Goal: Task Accomplishment & Management: Use online tool/utility

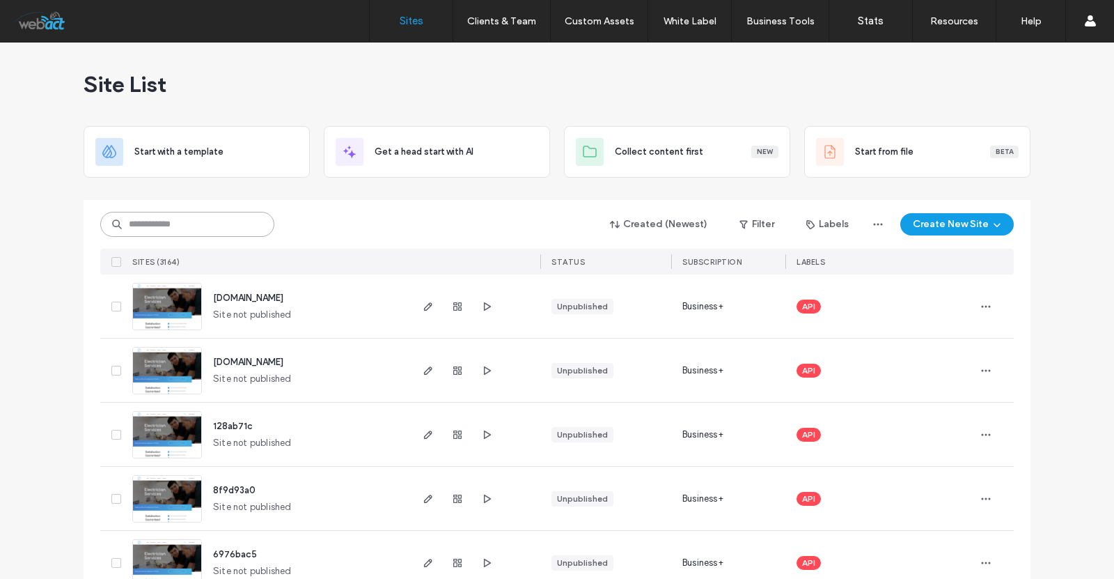
click at [146, 228] on input at bounding box center [187, 224] width 174 height 25
click at [204, 219] on input at bounding box center [187, 224] width 174 height 25
click at [126, 219] on input at bounding box center [187, 224] width 174 height 25
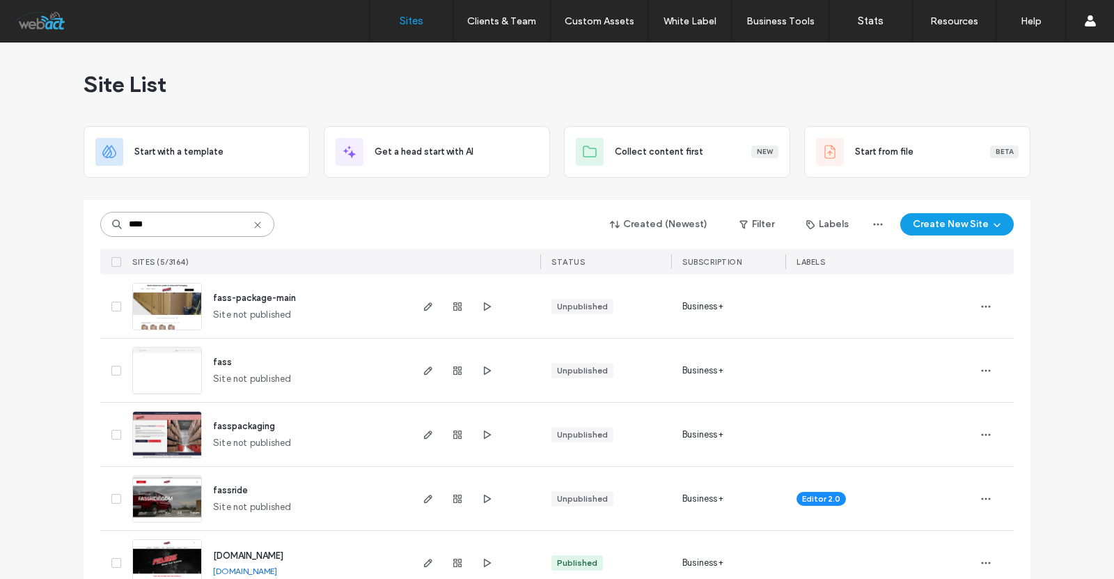
scroll to position [33, 0]
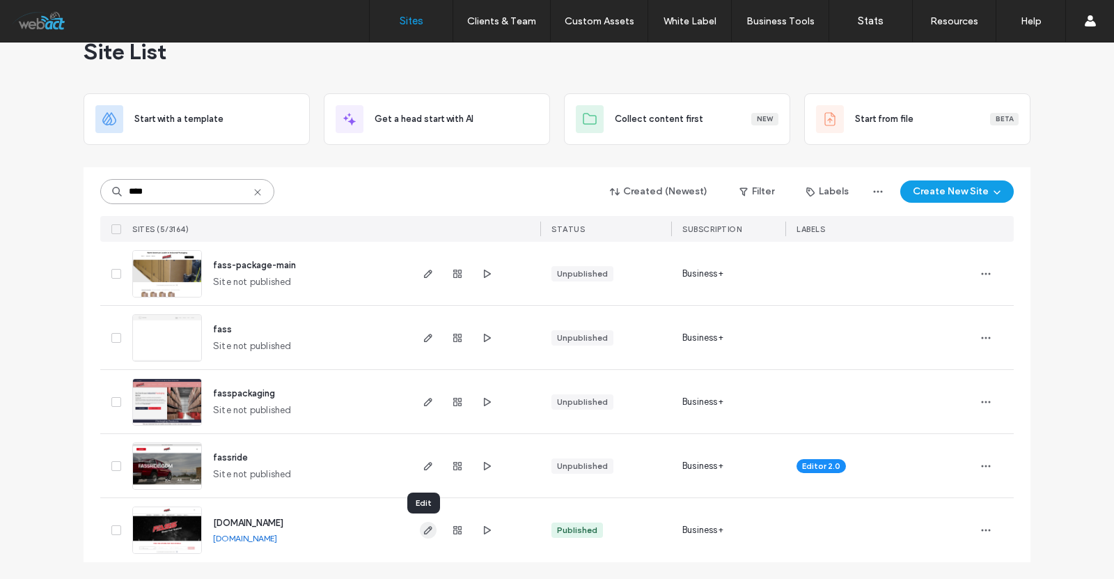
type input "****"
click at [420, 526] on span "button" at bounding box center [428, 530] width 17 height 17
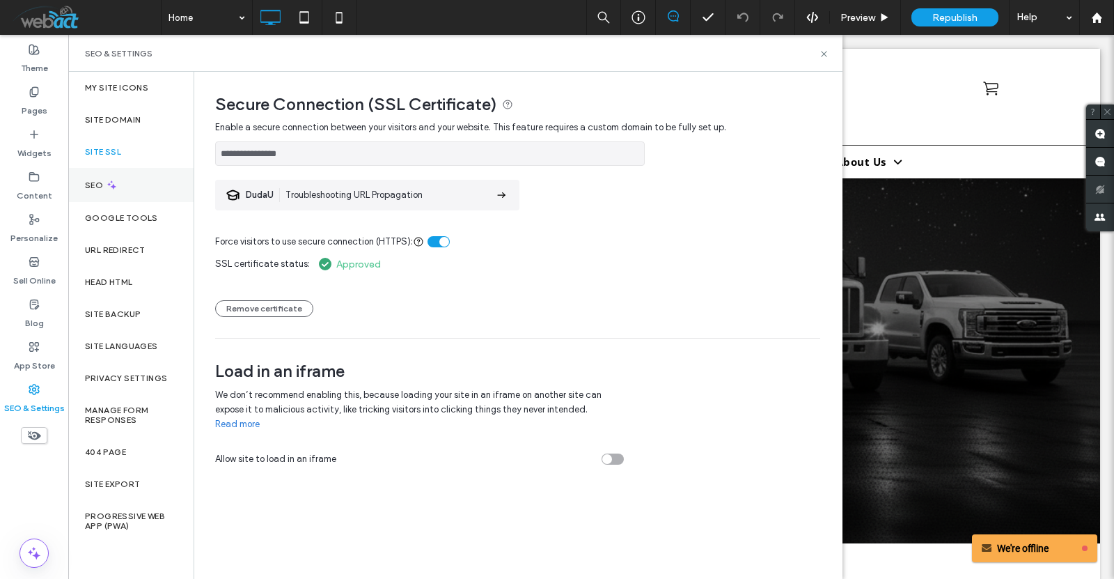
click at [102, 182] on label "SEO" at bounding box center [95, 185] width 21 height 10
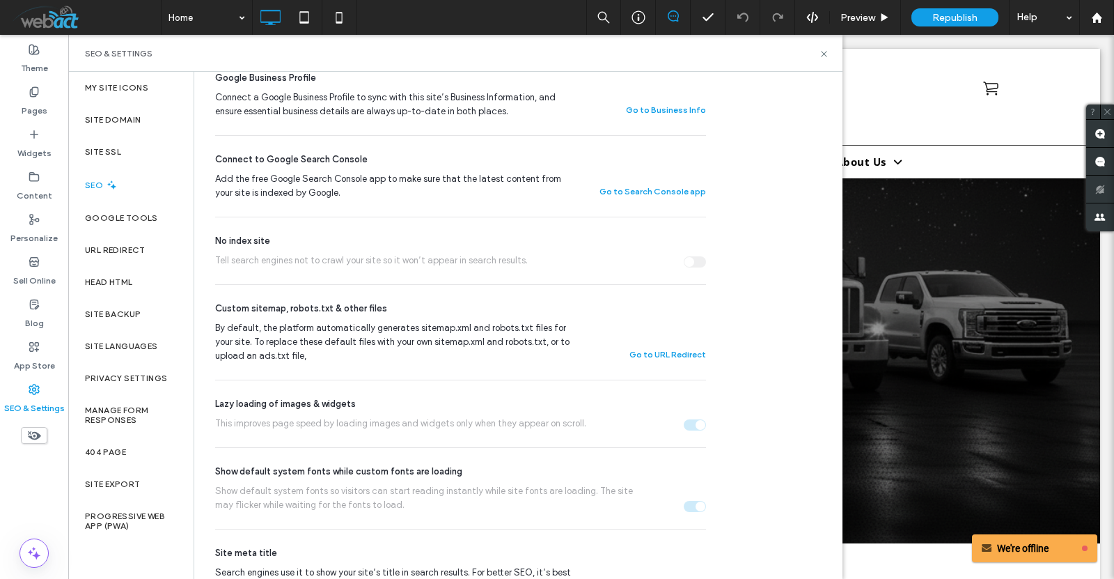
scroll to position [382, 0]
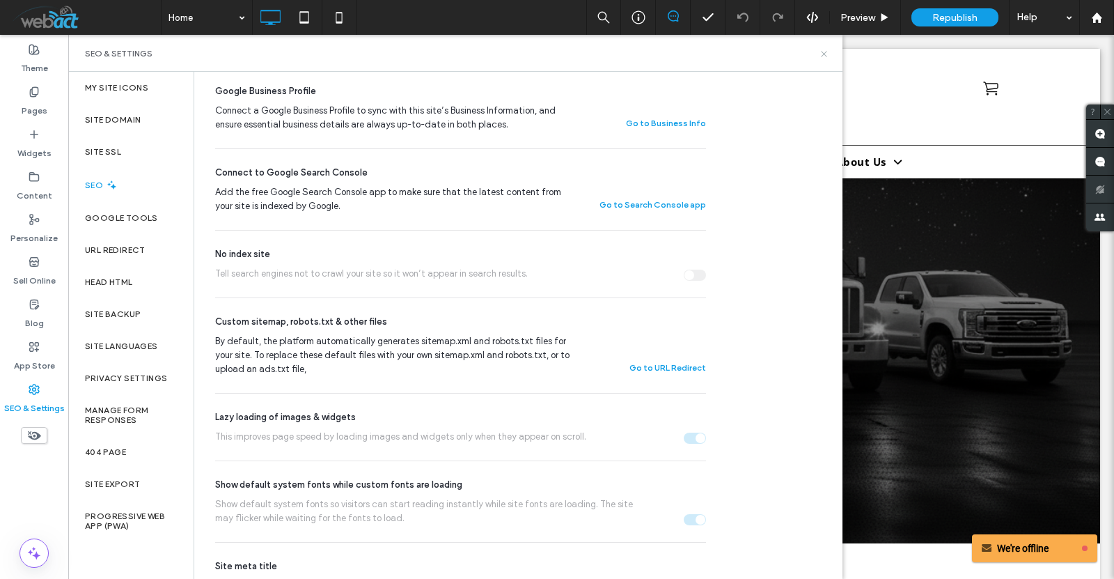
click at [825, 51] on icon at bounding box center [824, 54] width 10 height 10
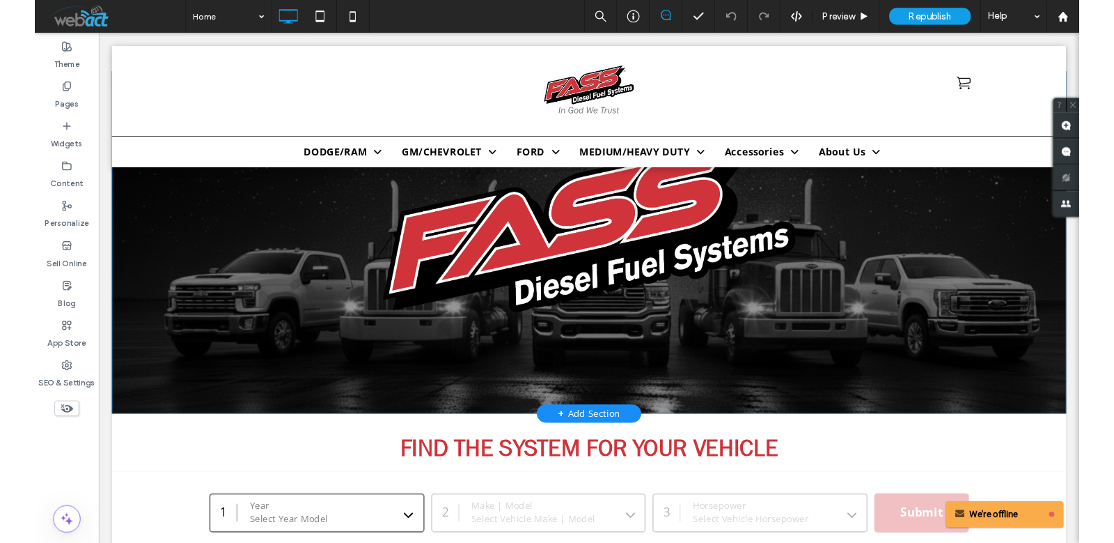
scroll to position [0, 0]
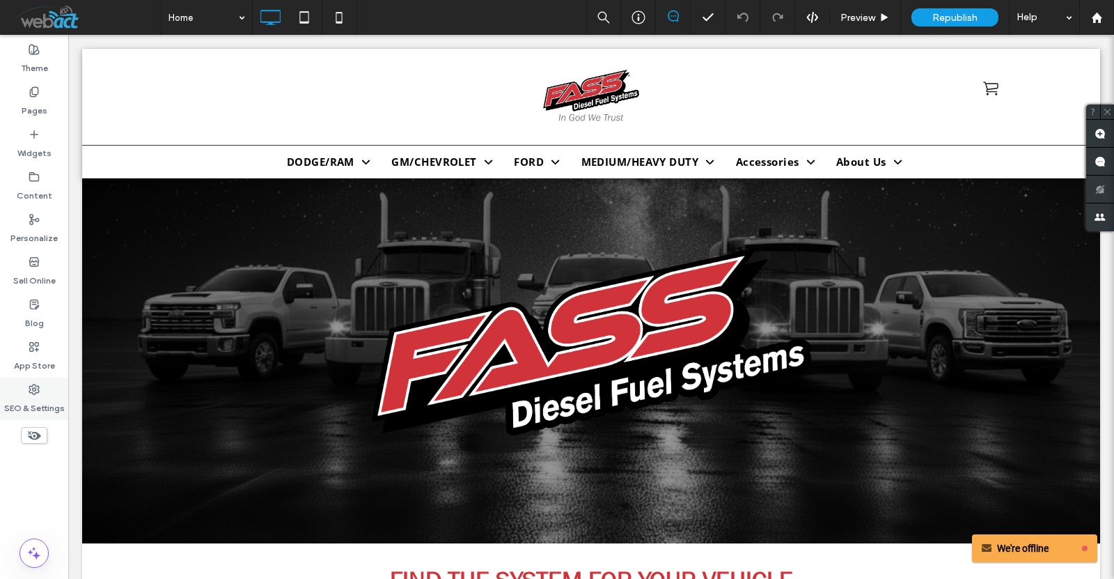
click at [20, 389] on div "SEO & Settings" at bounding box center [34, 398] width 68 height 42
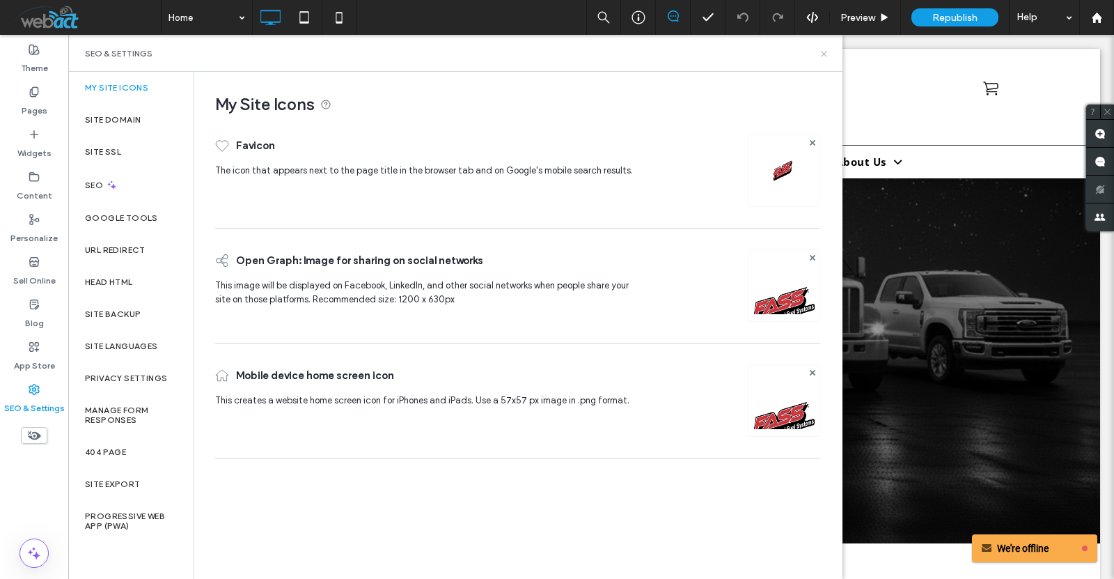
click at [822, 50] on icon at bounding box center [824, 54] width 10 height 10
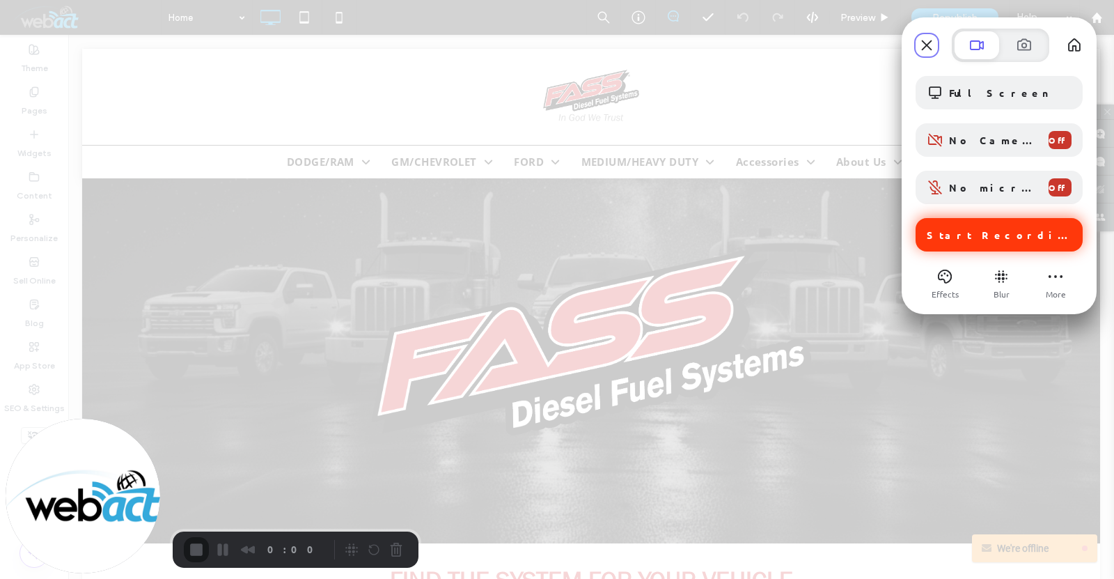
click at [1007, 235] on span "Start Recording" at bounding box center [1001, 234] width 148 height 13
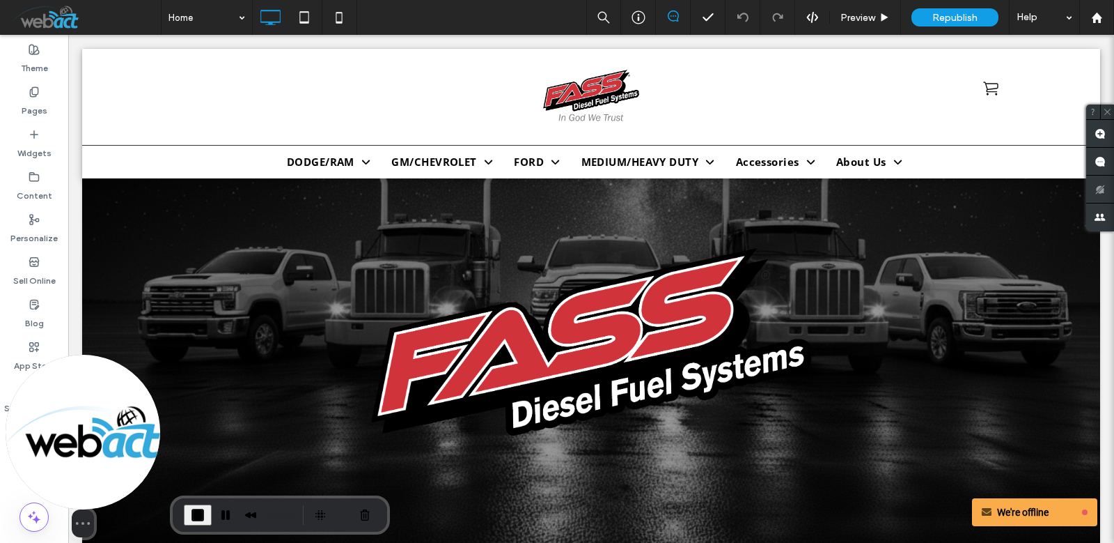
click at [31, 387] on div "Select video screen size" at bounding box center [83, 445] width 155 height 182
click at [26, 390] on div "Select video screen size" at bounding box center [83, 445] width 155 height 182
click at [33, 383] on div "Select video screen size" at bounding box center [83, 445] width 155 height 182
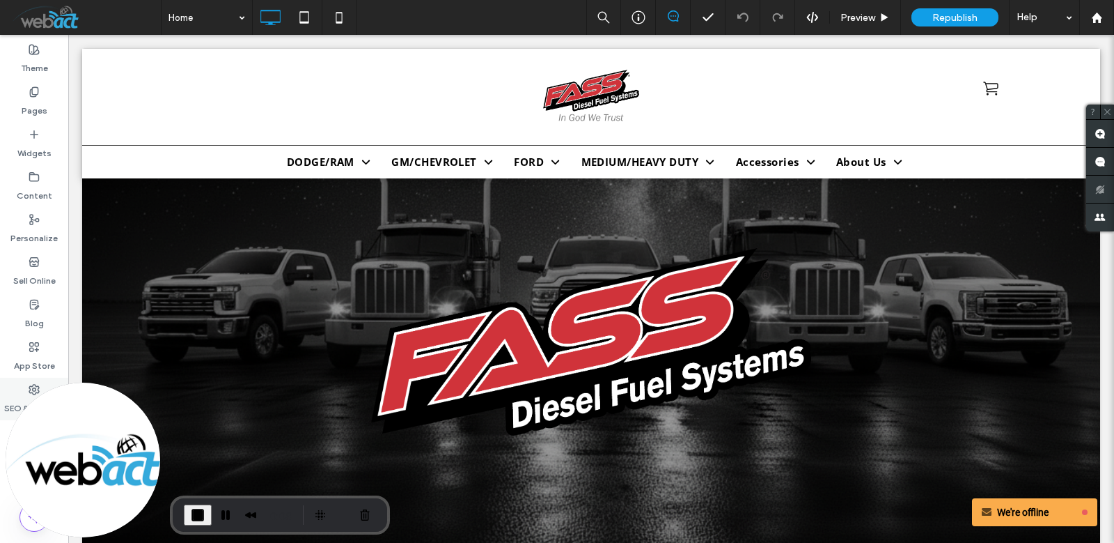
click at [38, 378] on div "SEO & Settings" at bounding box center [34, 398] width 68 height 42
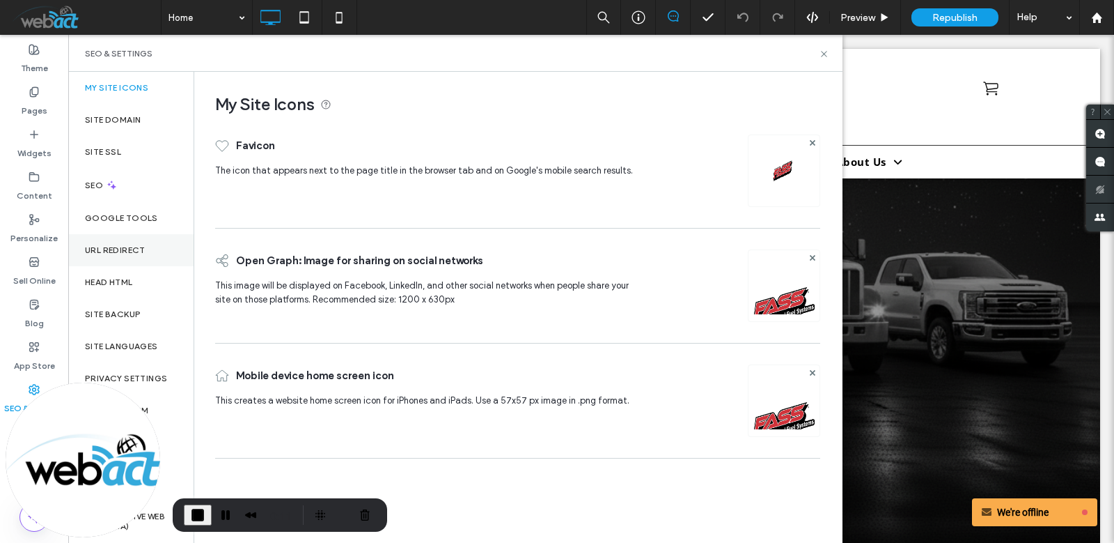
click at [130, 247] on label "URL Redirect" at bounding box center [115, 250] width 61 height 10
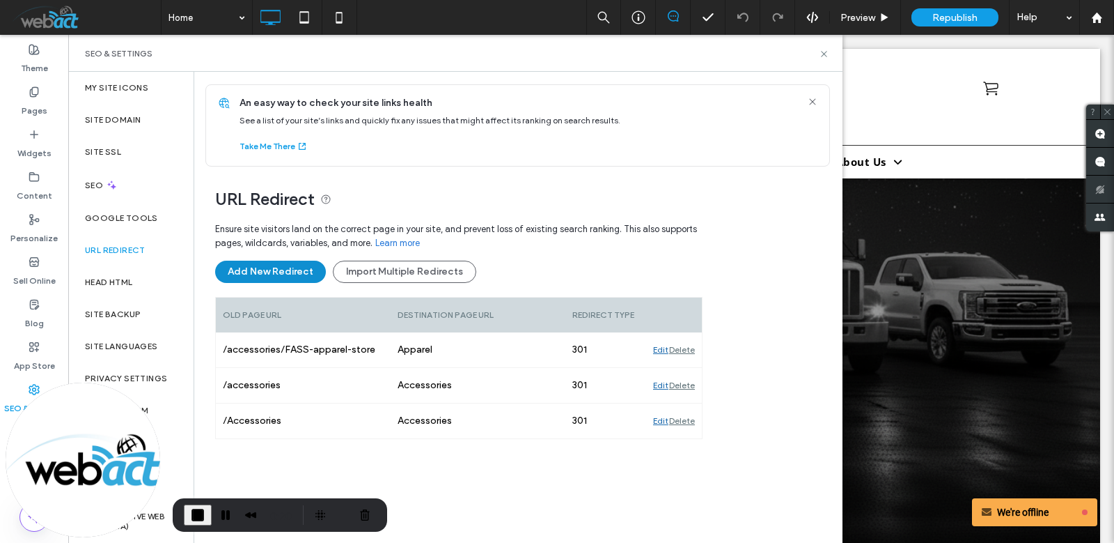
click at [272, 279] on button "Add New Redirect" at bounding box center [270, 271] width 111 height 22
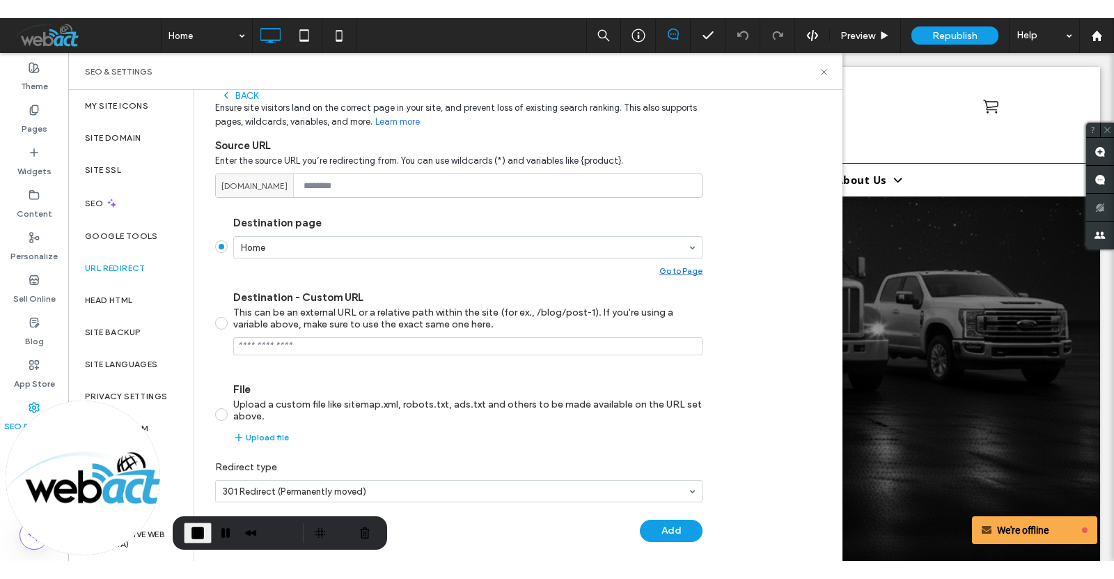
scroll to position [161, 0]
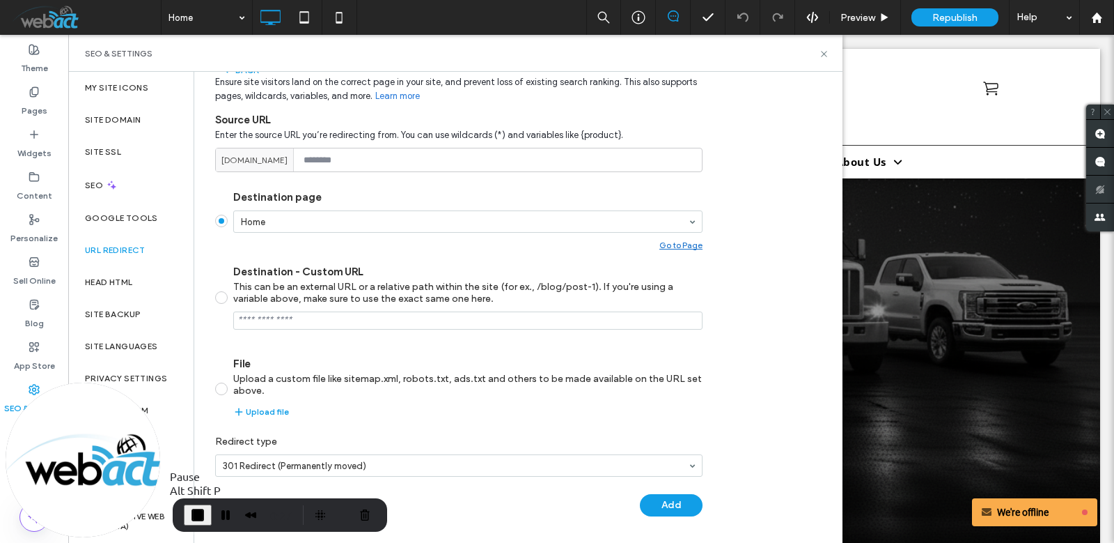
click at [195, 515] on span "End Recording" at bounding box center [197, 514] width 17 height 17
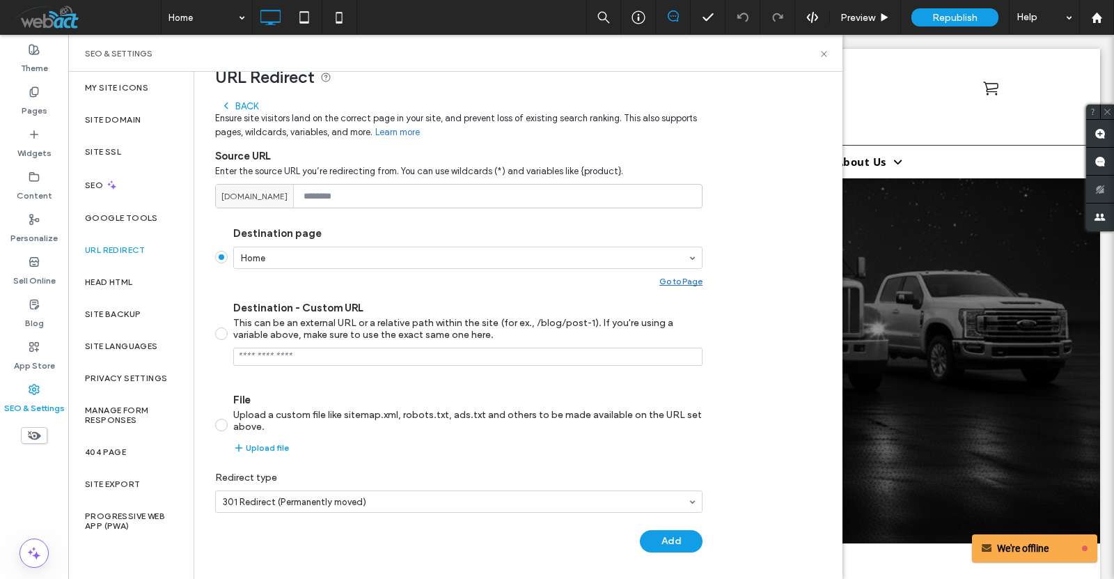
scroll to position [125, 0]
